Goal: Information Seeking & Learning: Learn about a topic

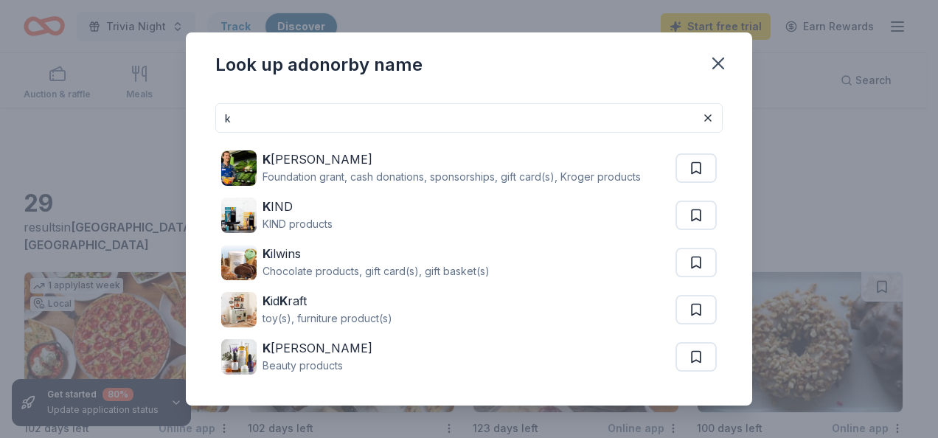
scroll to position [1290, 0]
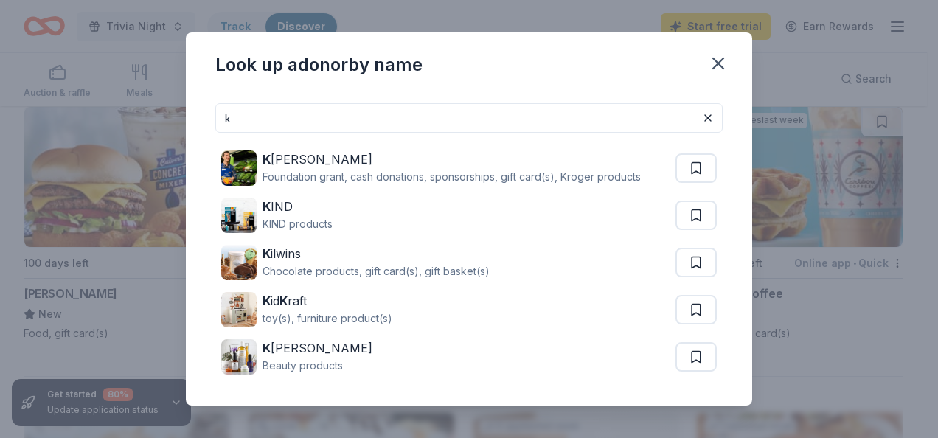
click at [540, 117] on input "k" at bounding box center [469, 118] width 508 height 30
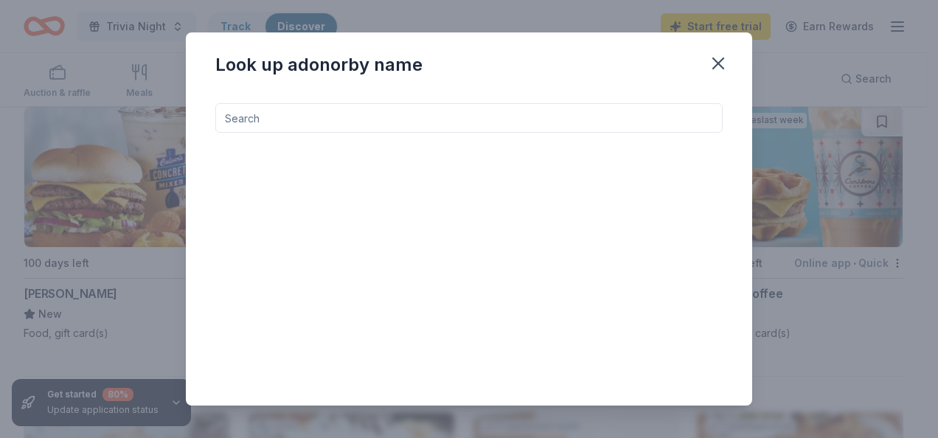
type input "c"
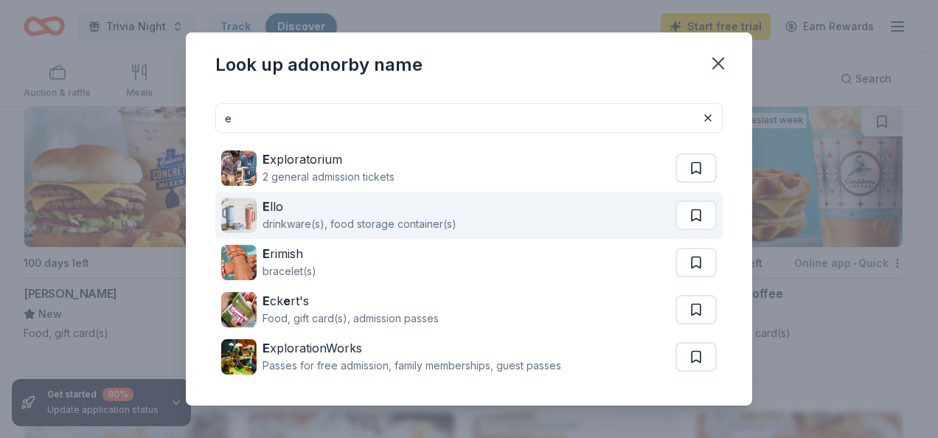
type input "e"
click at [421, 221] on div "drinkware(s), food storage container(s)" at bounding box center [360, 224] width 194 height 18
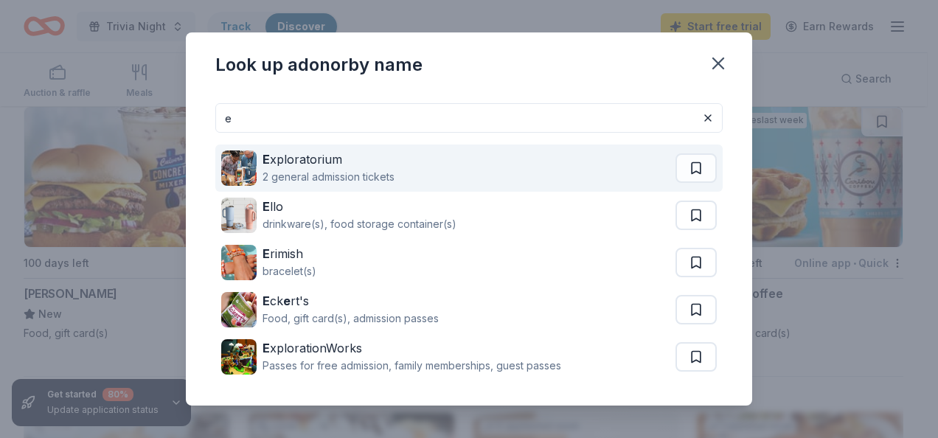
click at [319, 159] on div "E xploratorium" at bounding box center [329, 160] width 132 height 18
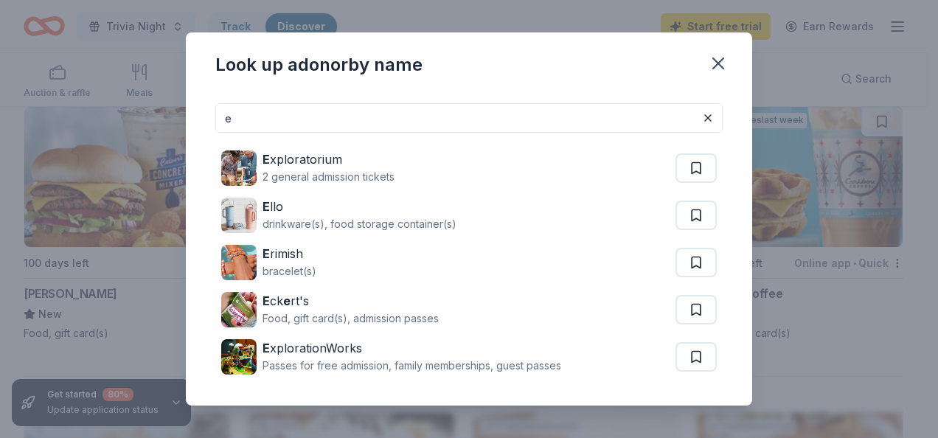
click at [381, 101] on div "e E xploratorium 2 general admission tickets E llo drinkware(s), food storage c…" at bounding box center [469, 248] width 567 height 314
click at [374, 125] on input "e" at bounding box center [469, 118] width 508 height 30
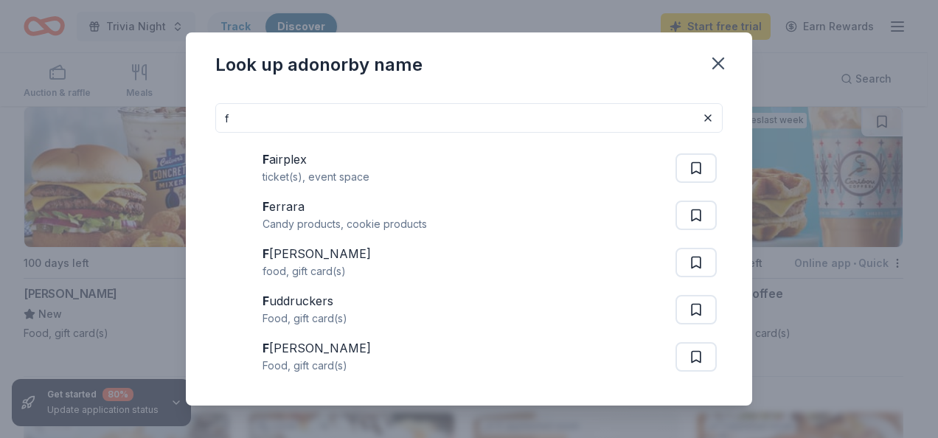
type input "f"
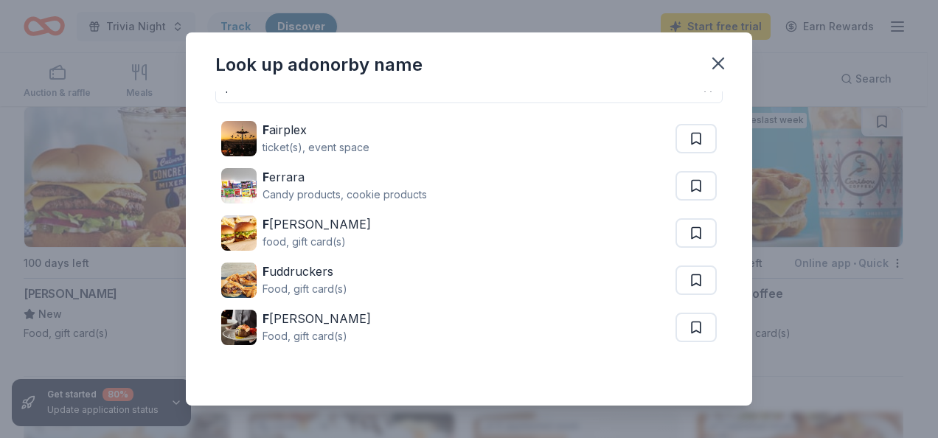
scroll to position [52, 0]
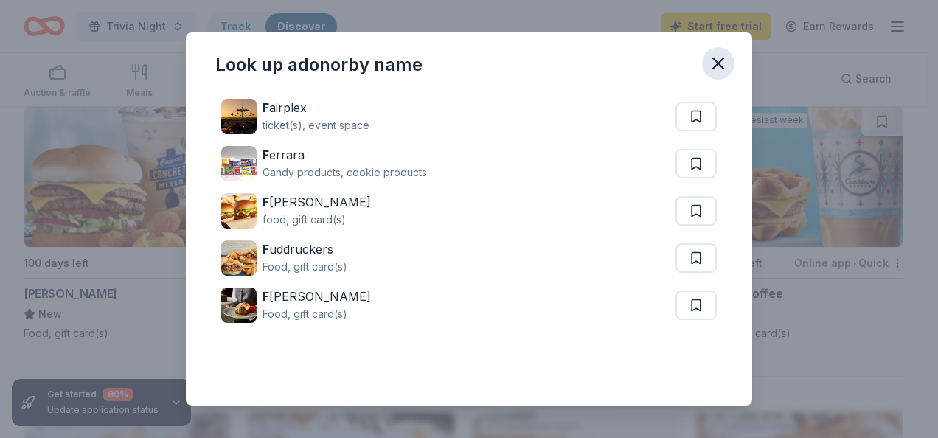
click at [718, 64] on icon "button" at bounding box center [718, 63] width 10 height 10
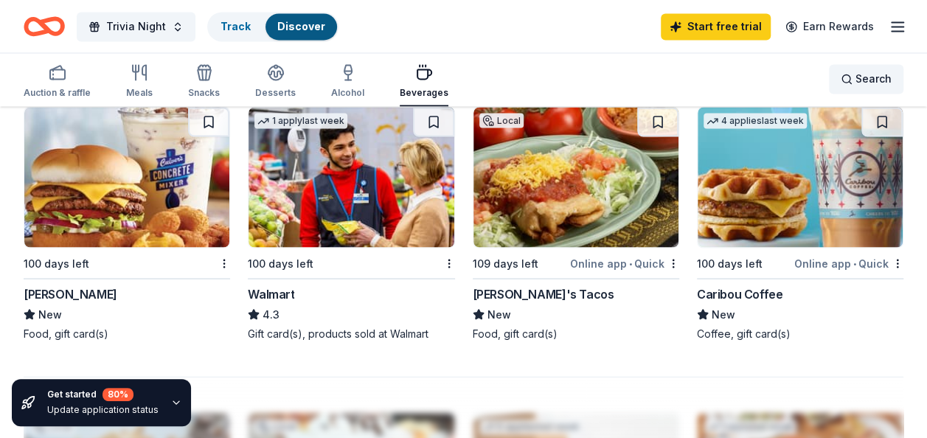
click at [851, 84] on div "Search" at bounding box center [866, 79] width 51 height 18
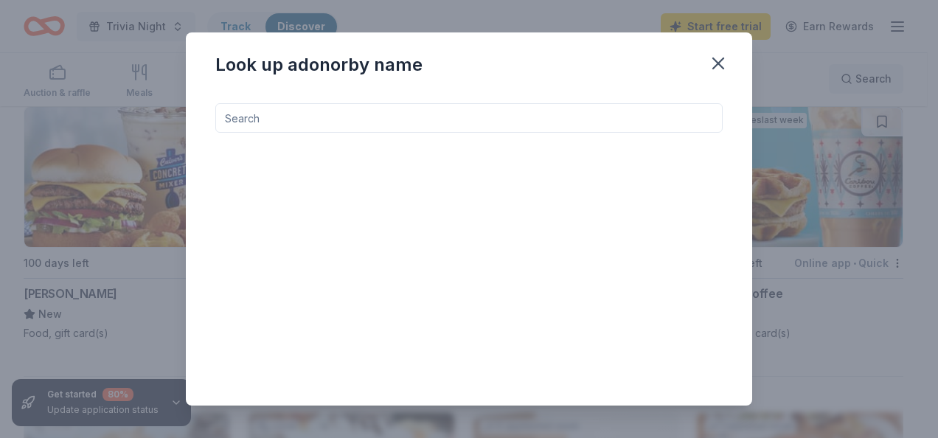
type input "g"
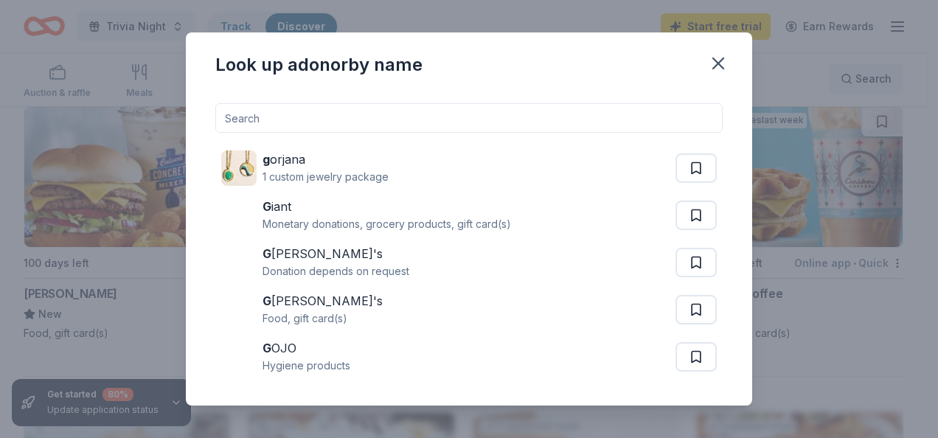
type input "h"
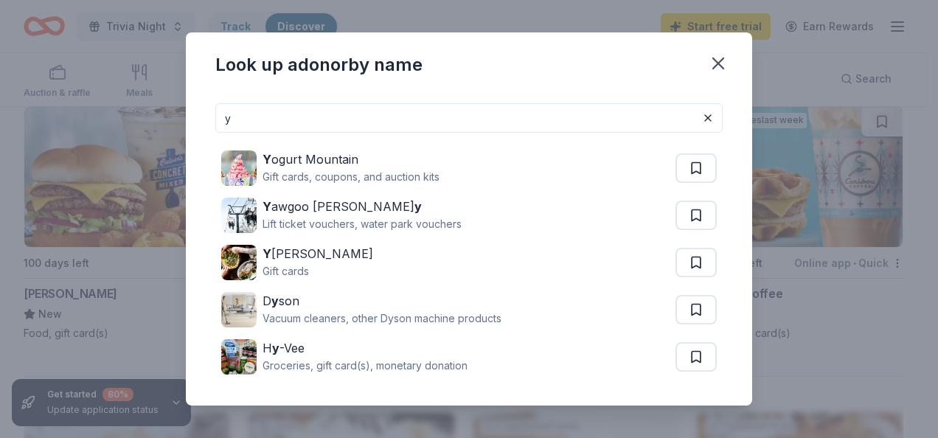
type input "y"
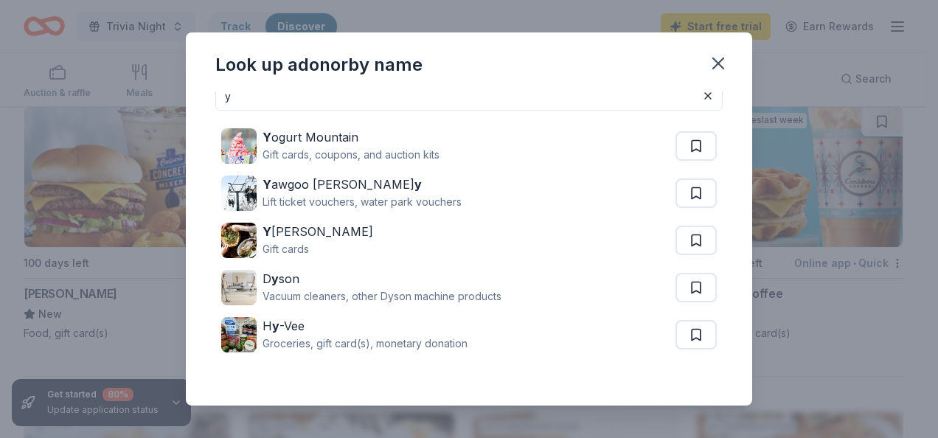
scroll to position [0, 0]
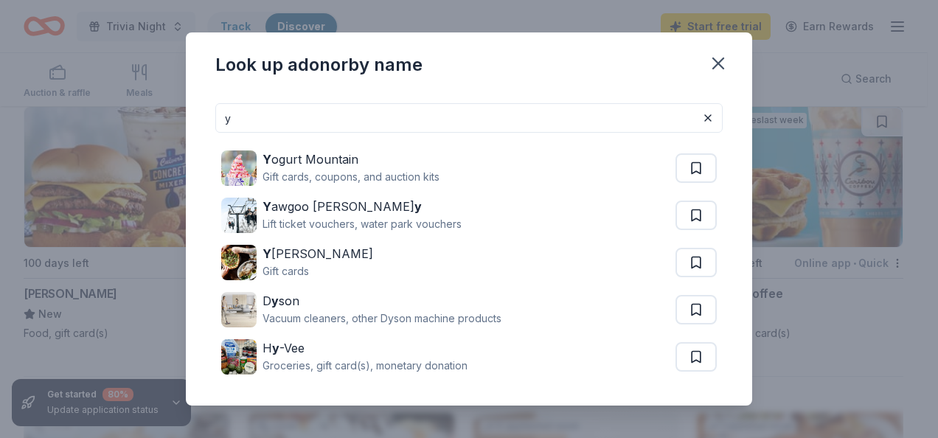
click at [248, 115] on input "y" at bounding box center [469, 118] width 508 height 30
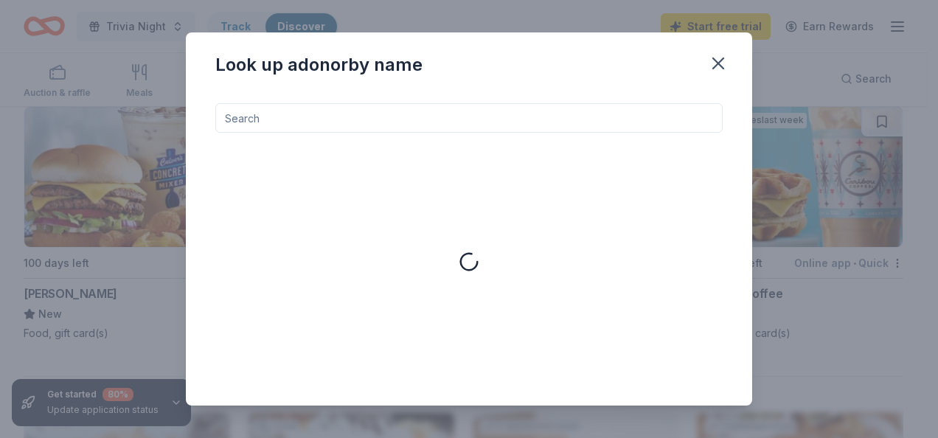
click at [248, 115] on input at bounding box center [469, 118] width 508 height 30
type input "x"
type input "z"
type input "w"
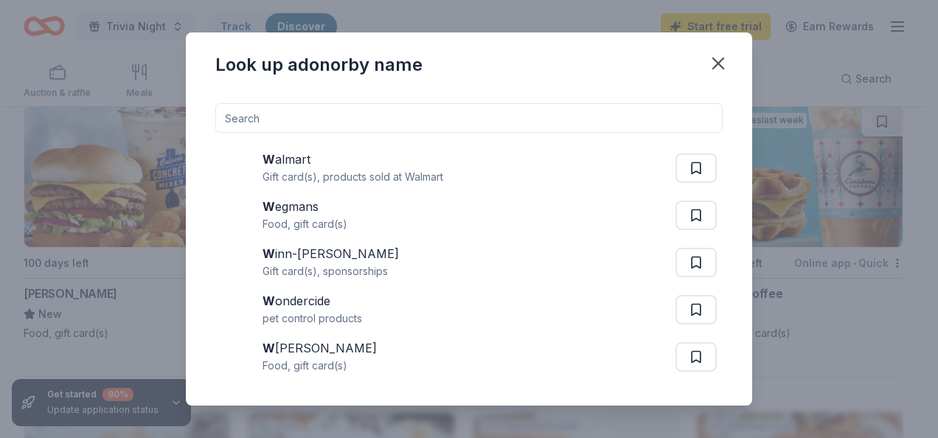
type input "x"
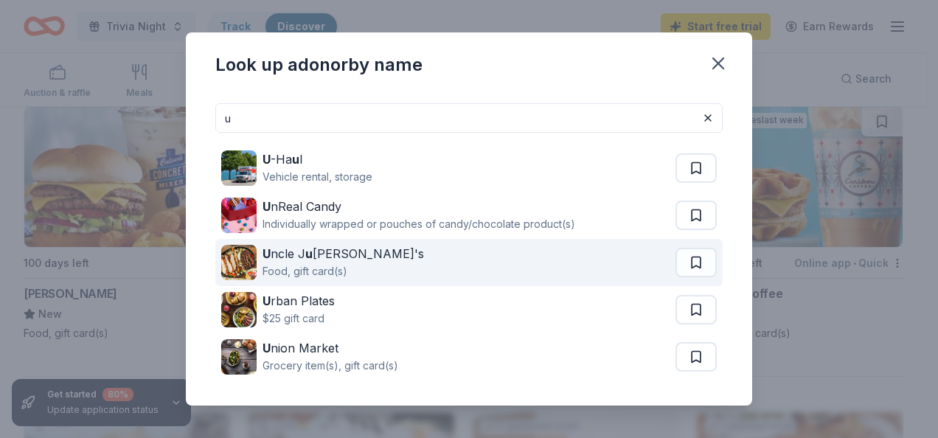
type input "u"
click at [284, 246] on div "U ncle J u lio's" at bounding box center [344, 254] width 162 height 18
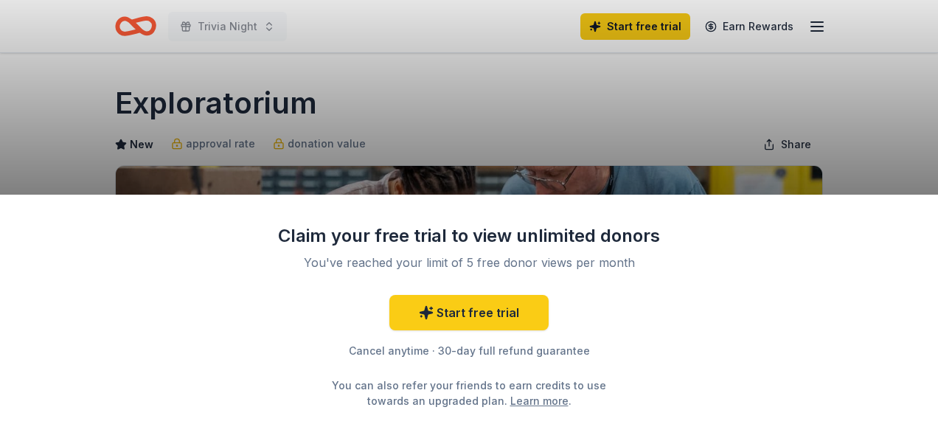
click at [602, 110] on div "Claim your free trial to view unlimited donors You've reached your limit of 5 f…" at bounding box center [469, 219] width 938 height 438
